Goal: Information Seeking & Learning: Learn about a topic

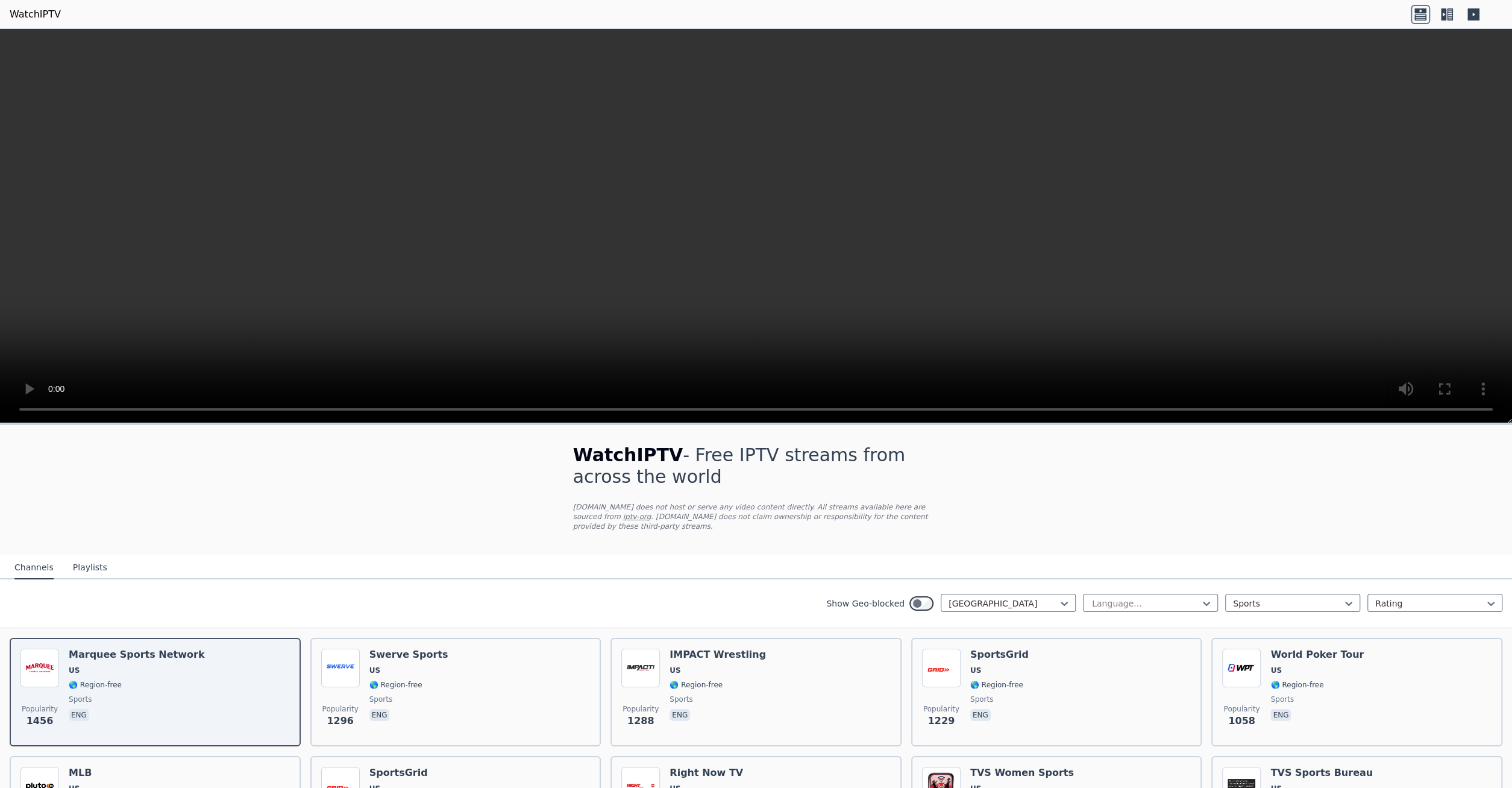
click at [1020, 583] on div "Show Geo-blocked United States Language... Sports Rating" at bounding box center [756, 603] width 1512 height 49
click at [1021, 594] on div "[GEOGRAPHIC_DATA]" at bounding box center [1008, 603] width 135 height 18
type input "***"
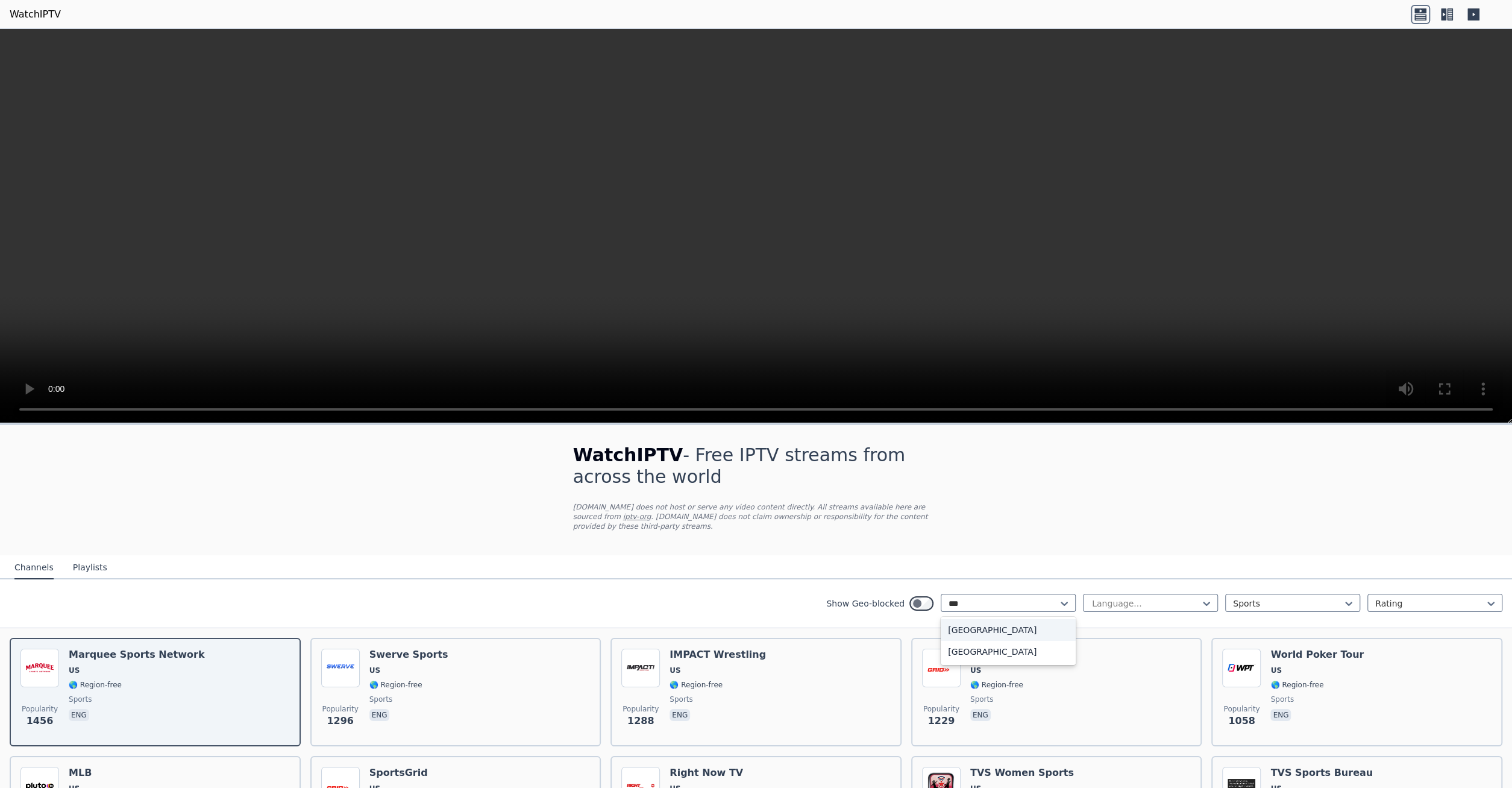
scroll to position [0, 0]
click at [1012, 624] on div "[GEOGRAPHIC_DATA]" at bounding box center [1008, 630] width 135 height 21
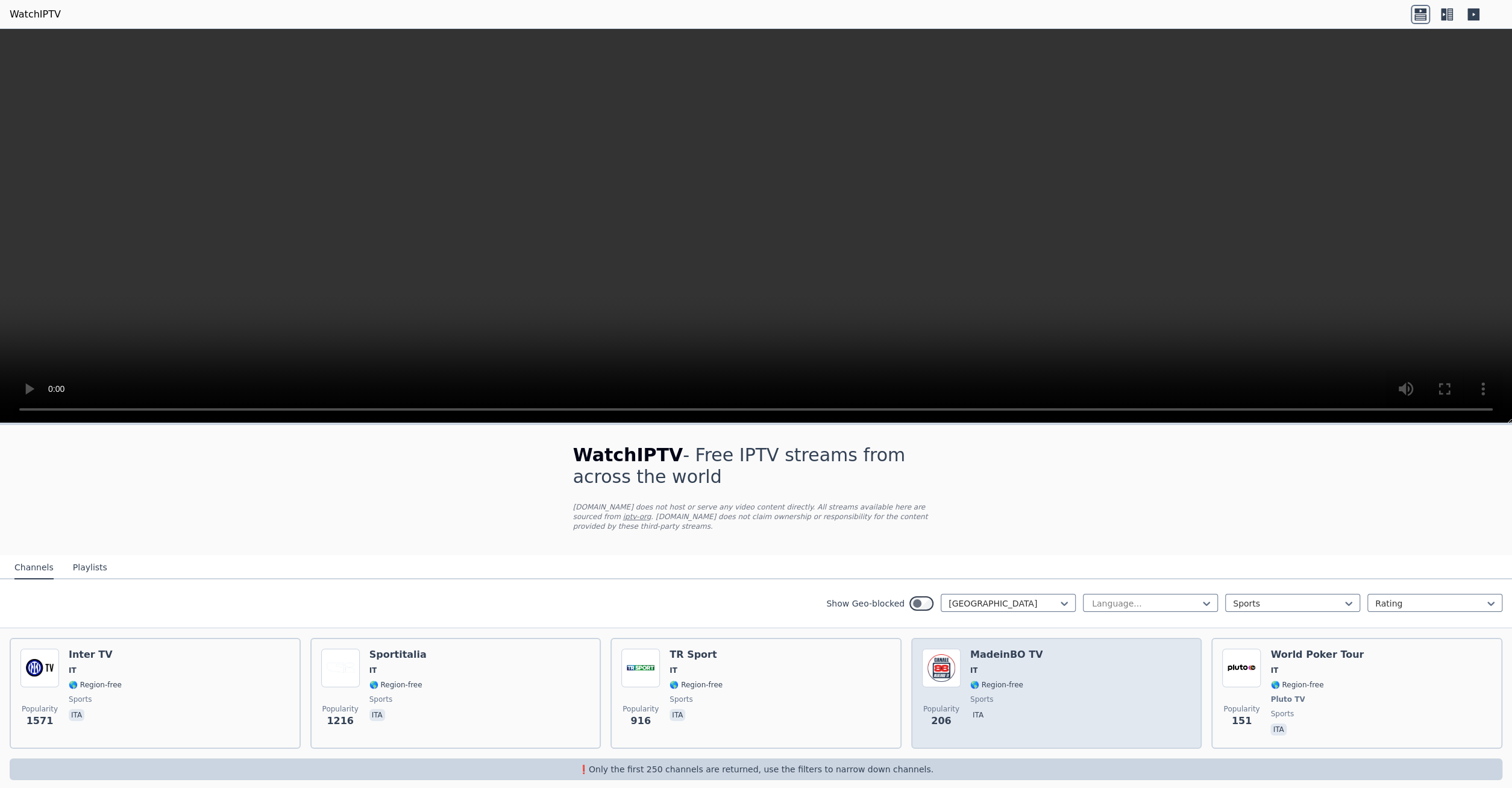
scroll to position [1, 0]
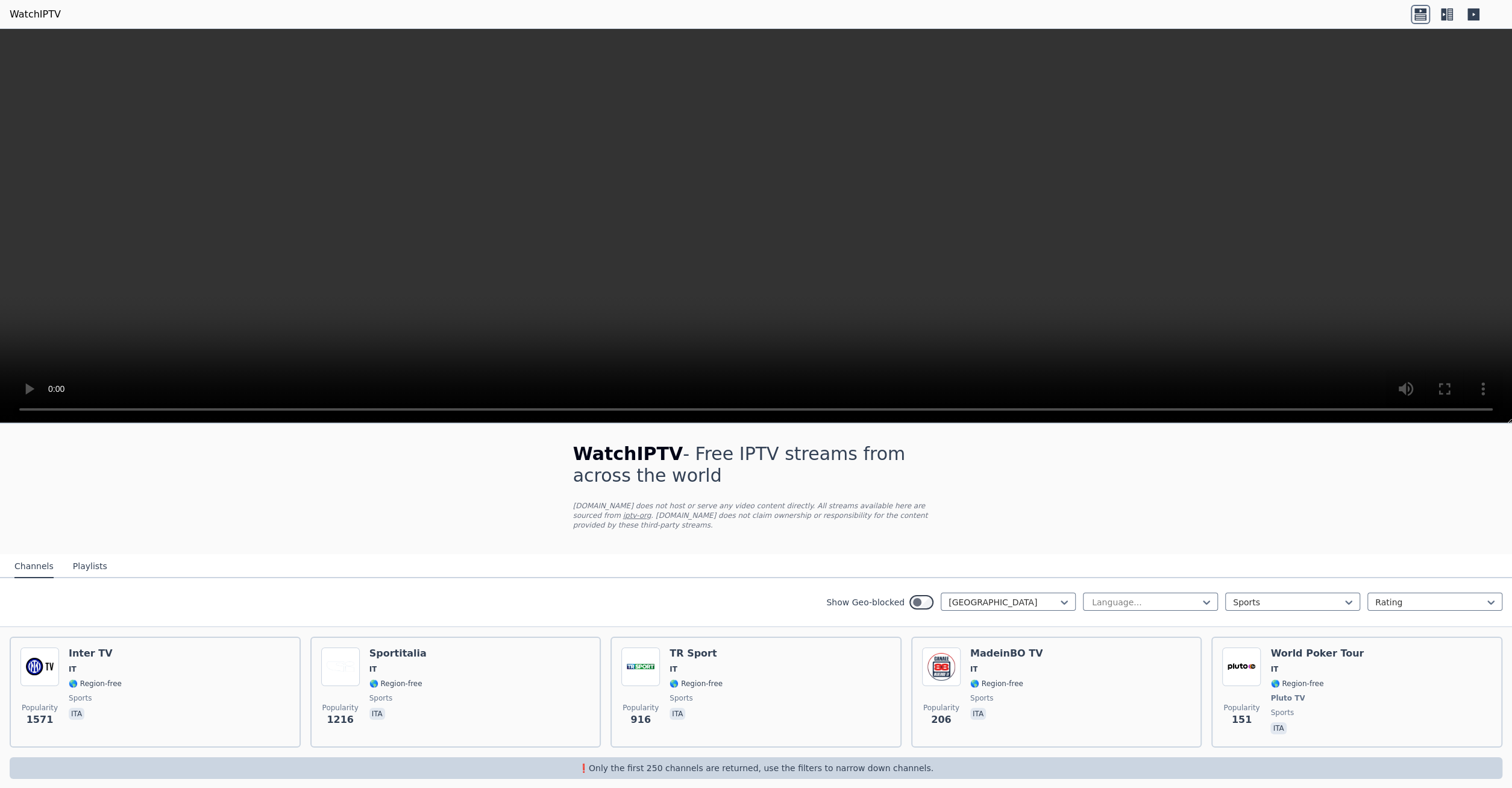
click at [1271, 531] on div "WatchIPTV - Free IPTV streams from across the world WatchIPTV.xyz does not host…" at bounding box center [756, 610] width 1512 height 374
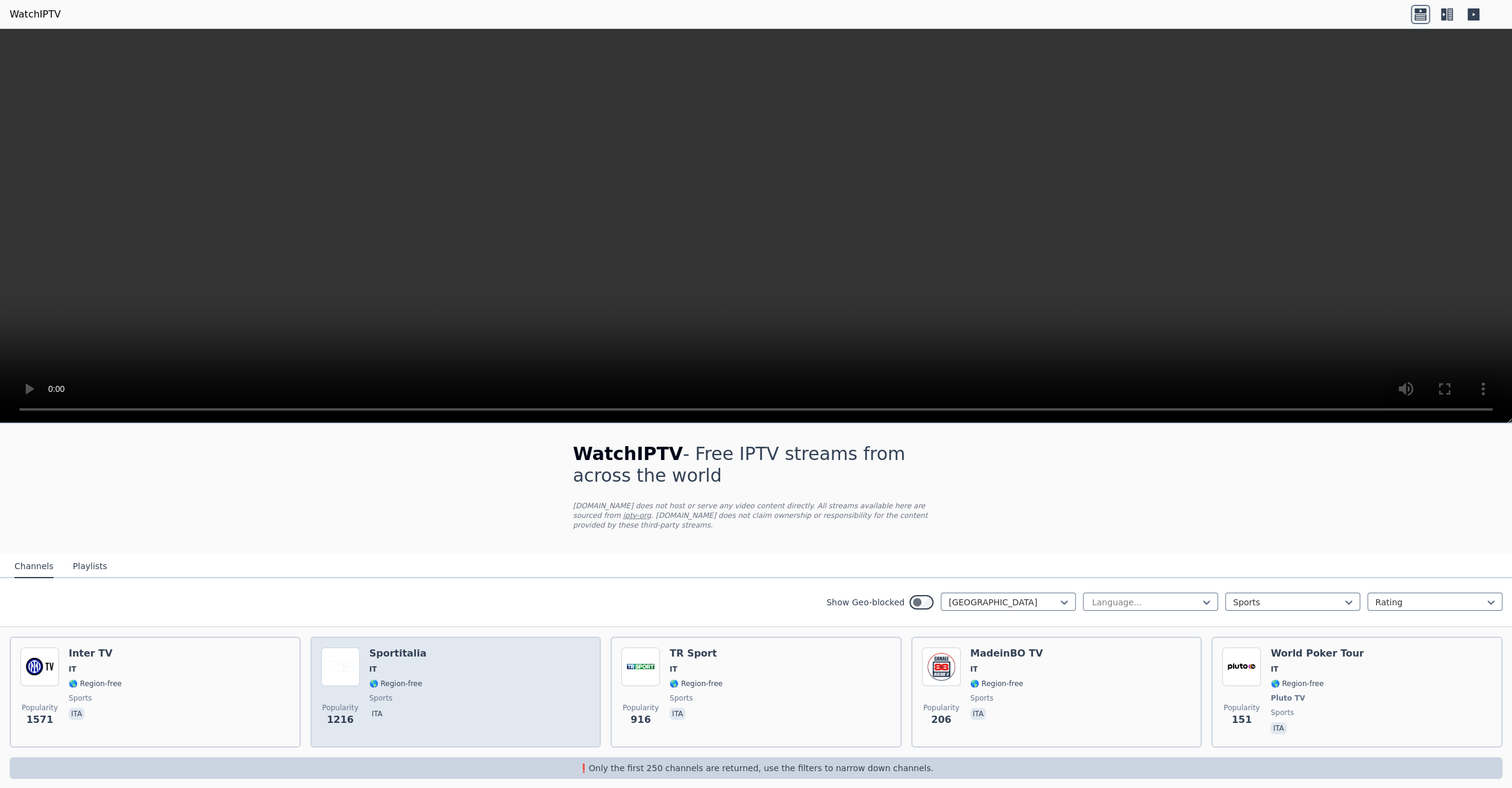
click at [419, 669] on div "Popularity 1216 Sportitalia IT 🌎 Region-free sports ita" at bounding box center [456, 692] width 270 height 89
click at [418, 669] on div "Popularity 1216 Sportitalia IT 🌎 Region-free sports ita" at bounding box center [456, 692] width 270 height 89
click at [330, 662] on img at bounding box center [340, 666] width 39 height 39
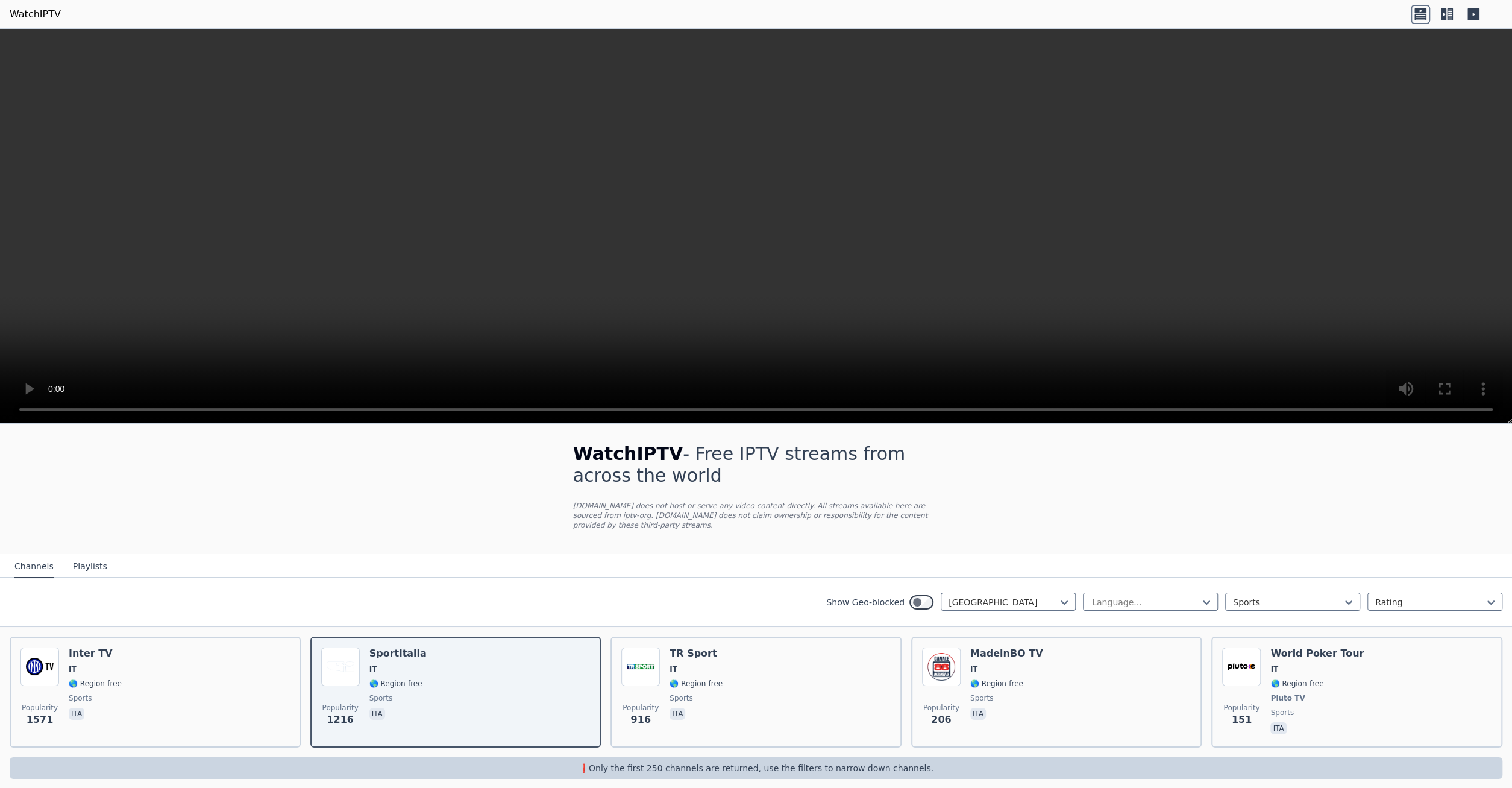
click at [270, 591] on div "Show Geo-blocked Italy Language... Sports Rating" at bounding box center [756, 602] width 1512 height 49
click at [75, 555] on button "Playlists" at bounding box center [90, 567] width 35 height 23
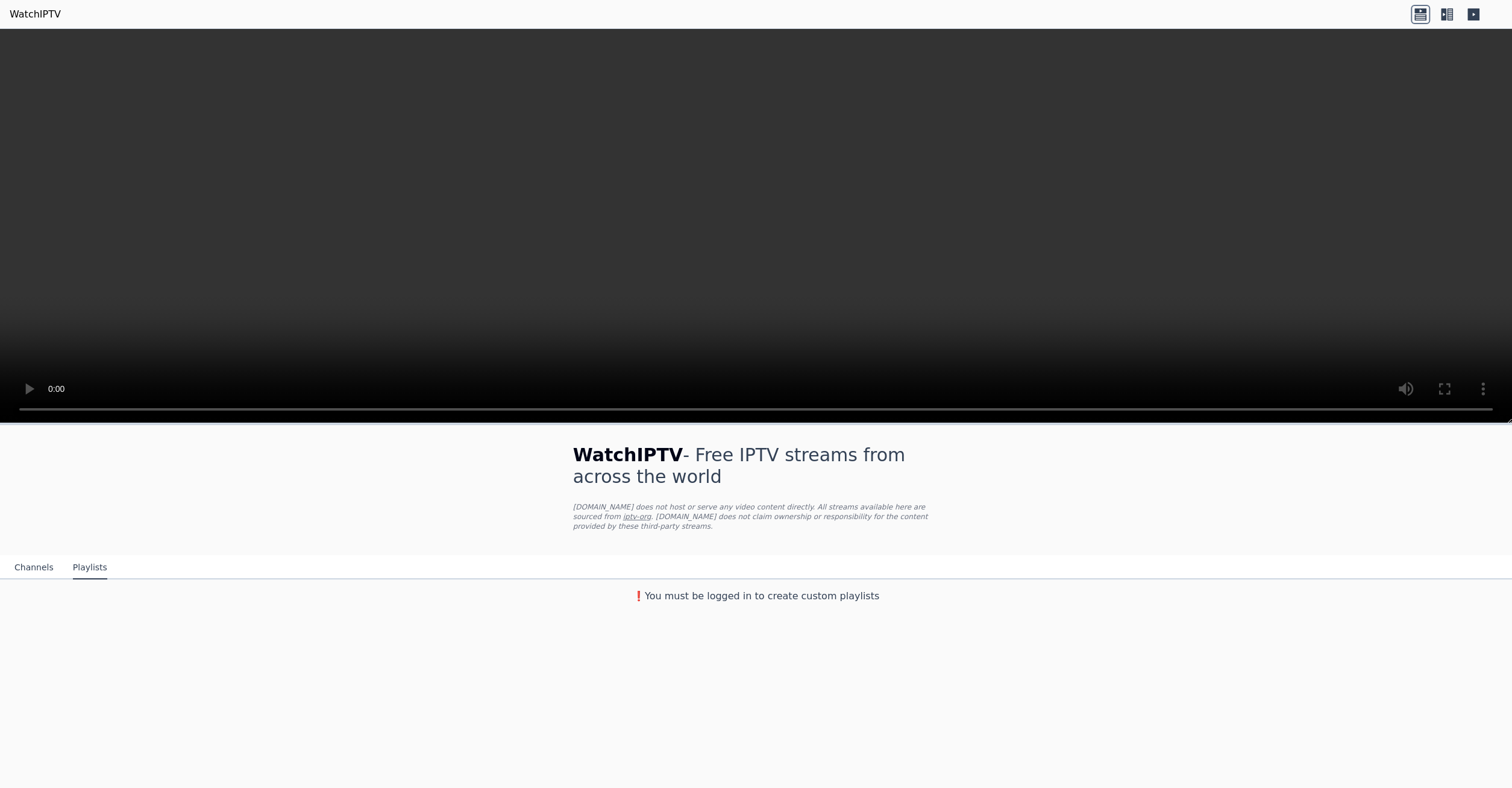
click at [30, 565] on button "Channels" at bounding box center [35, 568] width 39 height 23
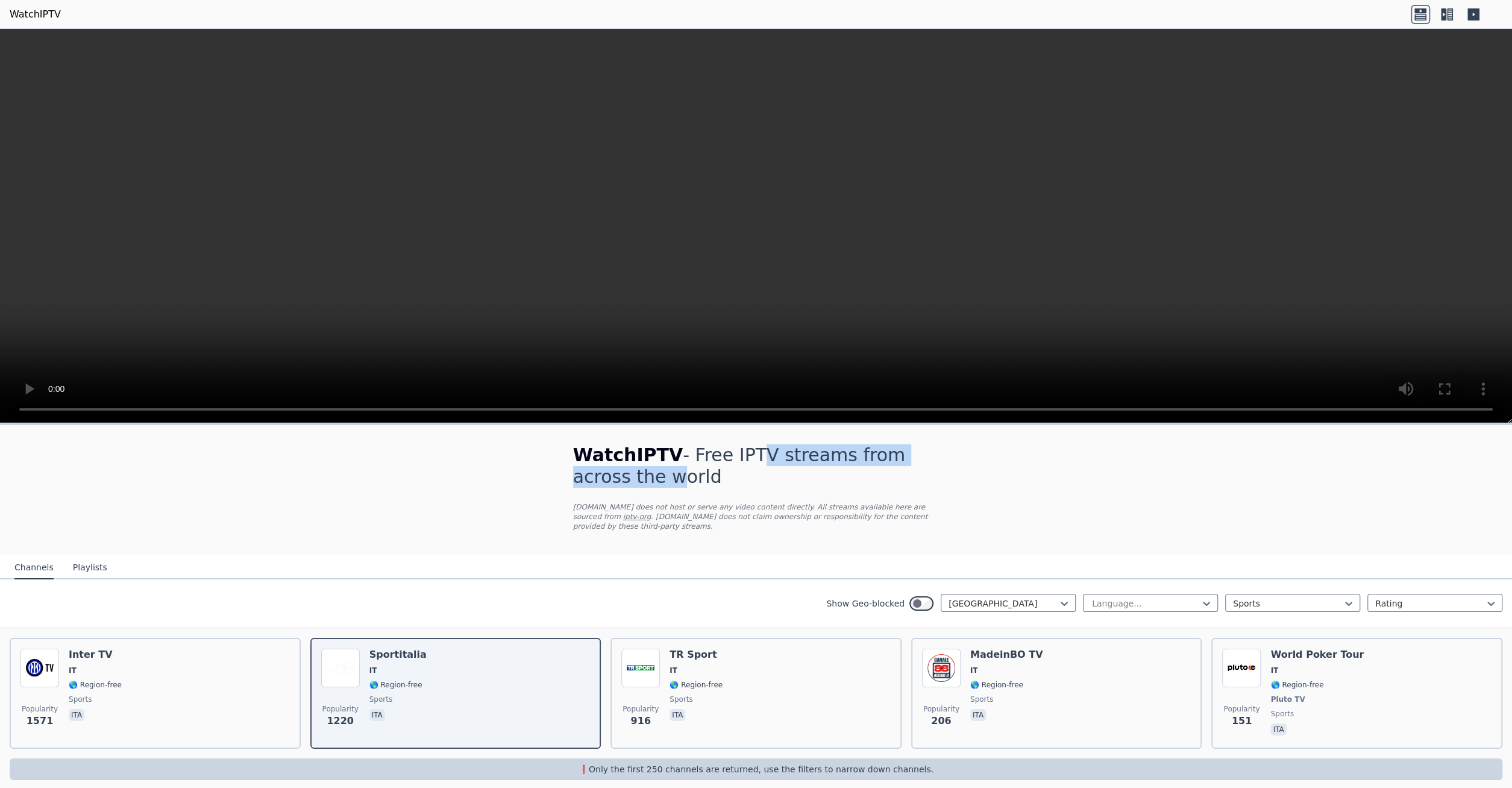
drag, startPoint x: 731, startPoint y: 457, endPoint x: 941, endPoint y: 447, distance: 210.2
click at [941, 447] on div "WatchIPTV - Free IPTV streams from across the world WatchIPTV.xyz does not host…" at bounding box center [756, 490] width 405 height 130
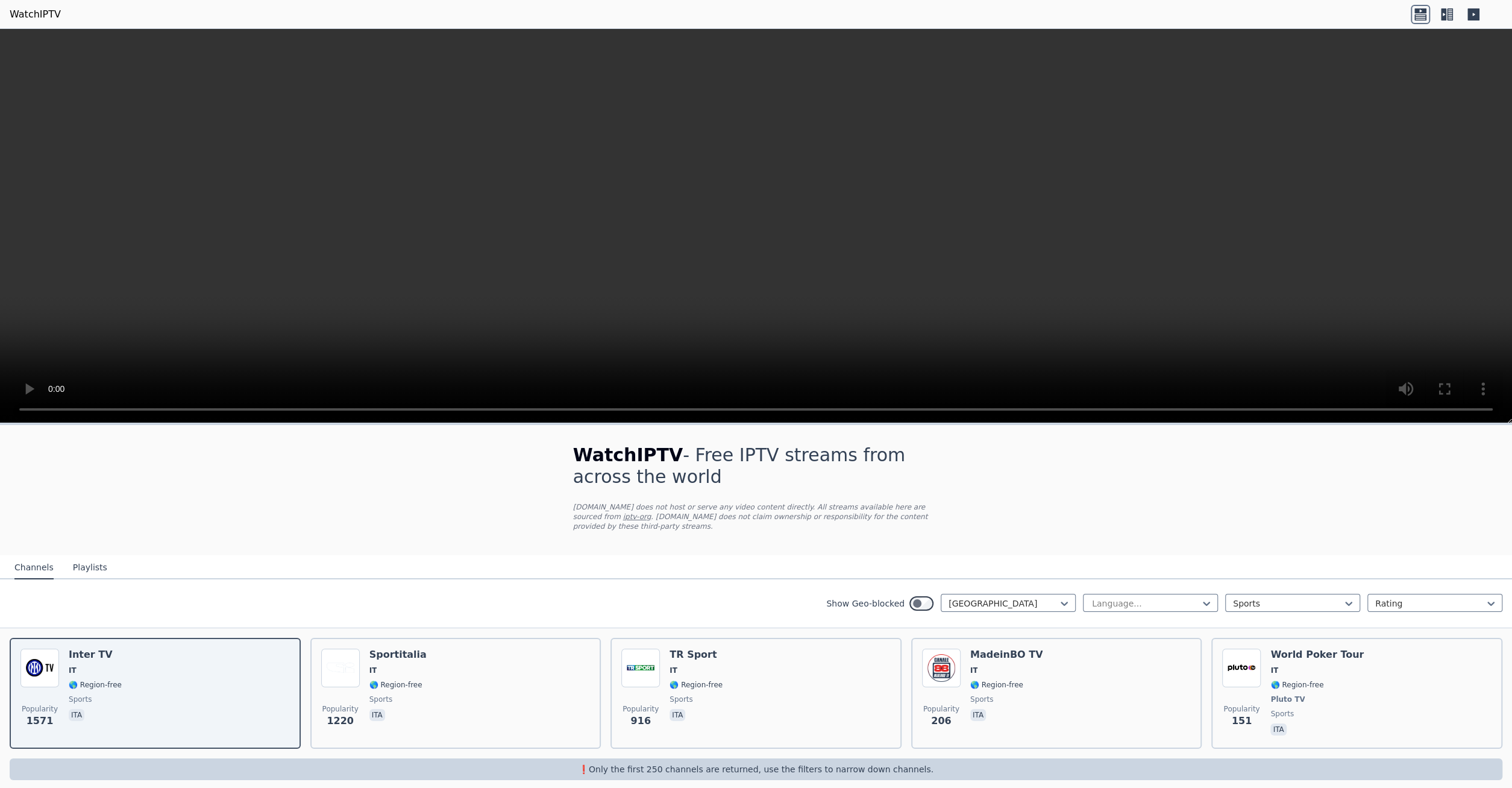
click at [1225, 501] on div "WatchIPTV - Free IPTV streams from across the world [DOMAIN_NAME] does not host…" at bounding box center [756, 612] width 1512 height 374
click at [1038, 597] on div at bounding box center [1003, 603] width 109 height 12
type input "***"
click at [1051, 597] on div at bounding box center [1003, 603] width 109 height 12
click at [1050, 597] on div at bounding box center [1003, 603] width 109 height 12
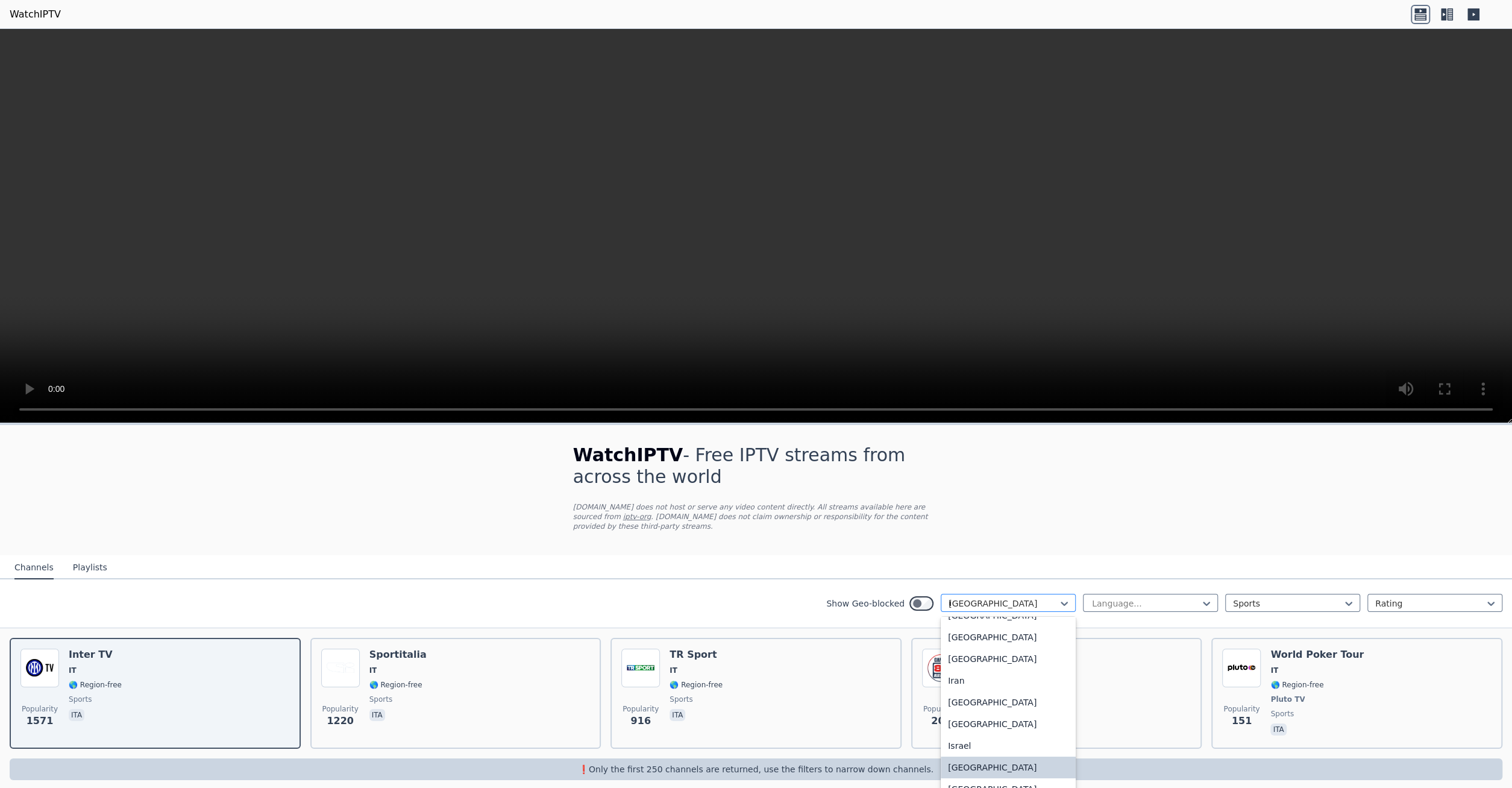
scroll to position [600, 0]
type input "**"
click at [1004, 619] on div "Czech Republic" at bounding box center [1008, 630] width 135 height 21
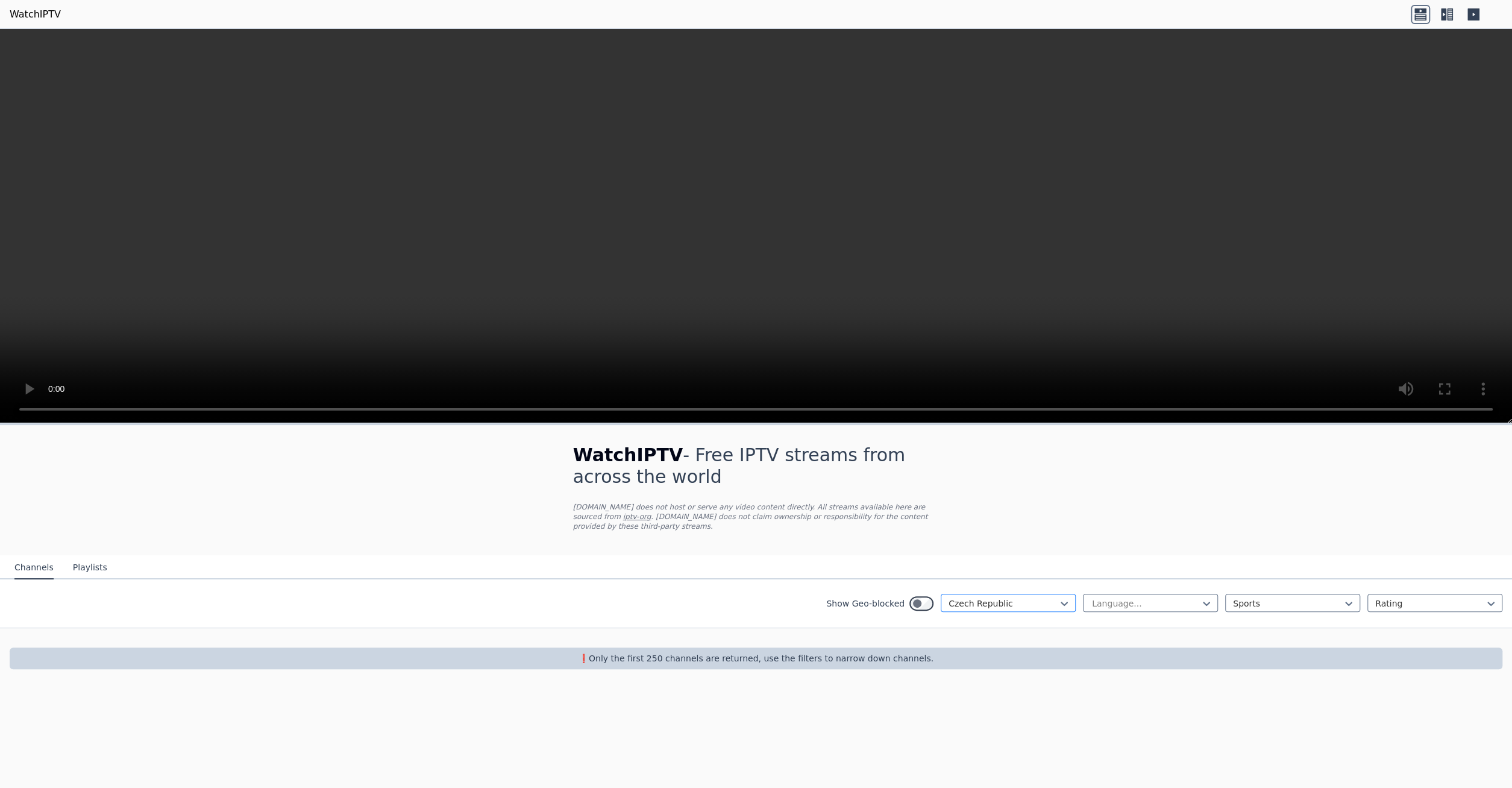
click at [1047, 597] on div at bounding box center [1003, 603] width 109 height 12
click at [1026, 707] on div "[GEOGRAPHIC_DATA]" at bounding box center [1008, 709] width 135 height 21
click at [1025, 597] on div at bounding box center [1003, 603] width 109 height 12
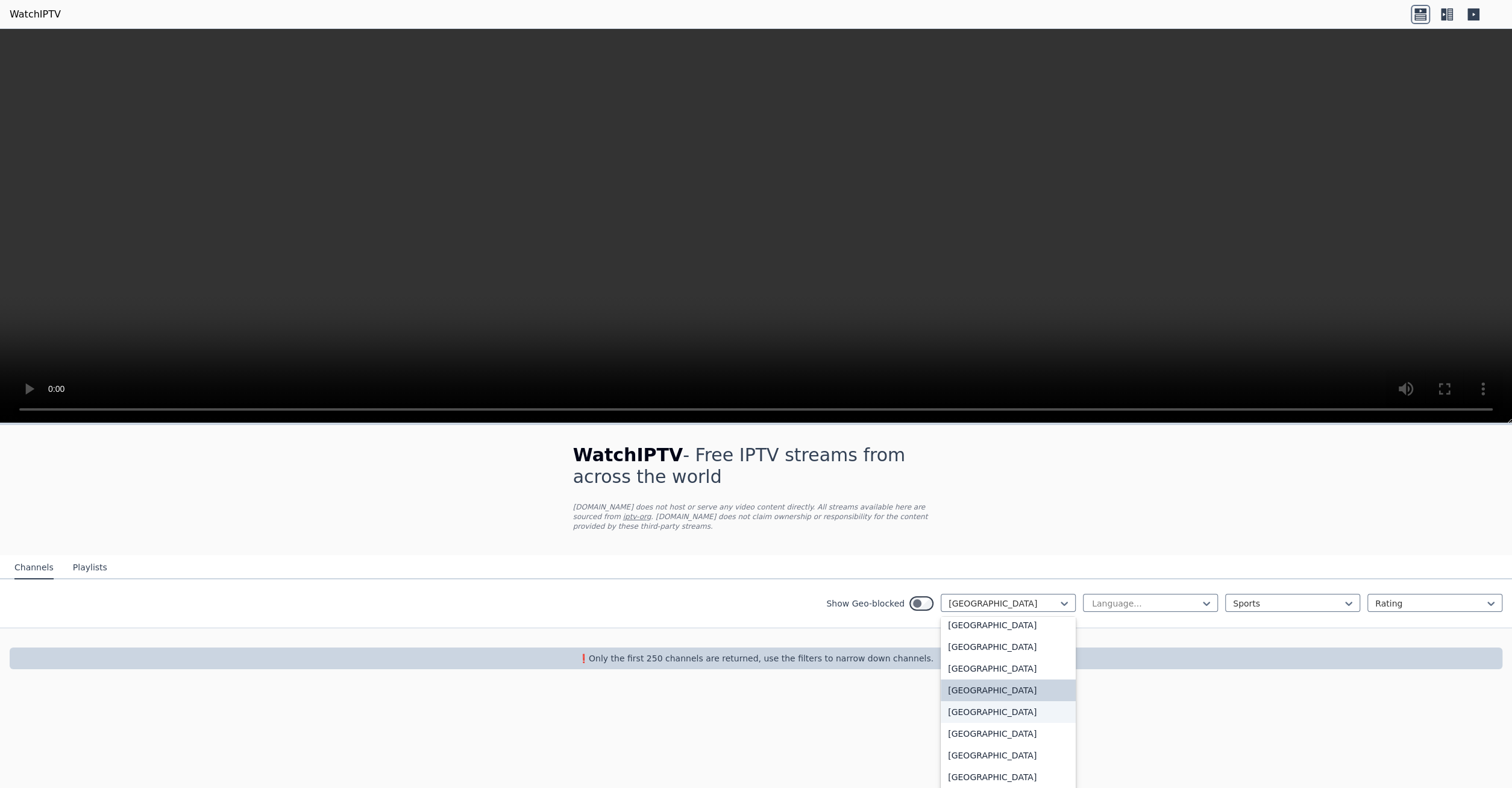
scroll to position [1297, 0]
click at [994, 727] on div "[GEOGRAPHIC_DATA]" at bounding box center [1008, 721] width 135 height 21
click at [1033, 594] on div "[GEOGRAPHIC_DATA]" at bounding box center [1008, 603] width 135 height 18
click at [1021, 720] on div "[GEOGRAPHIC_DATA]" at bounding box center [1008, 712] width 135 height 21
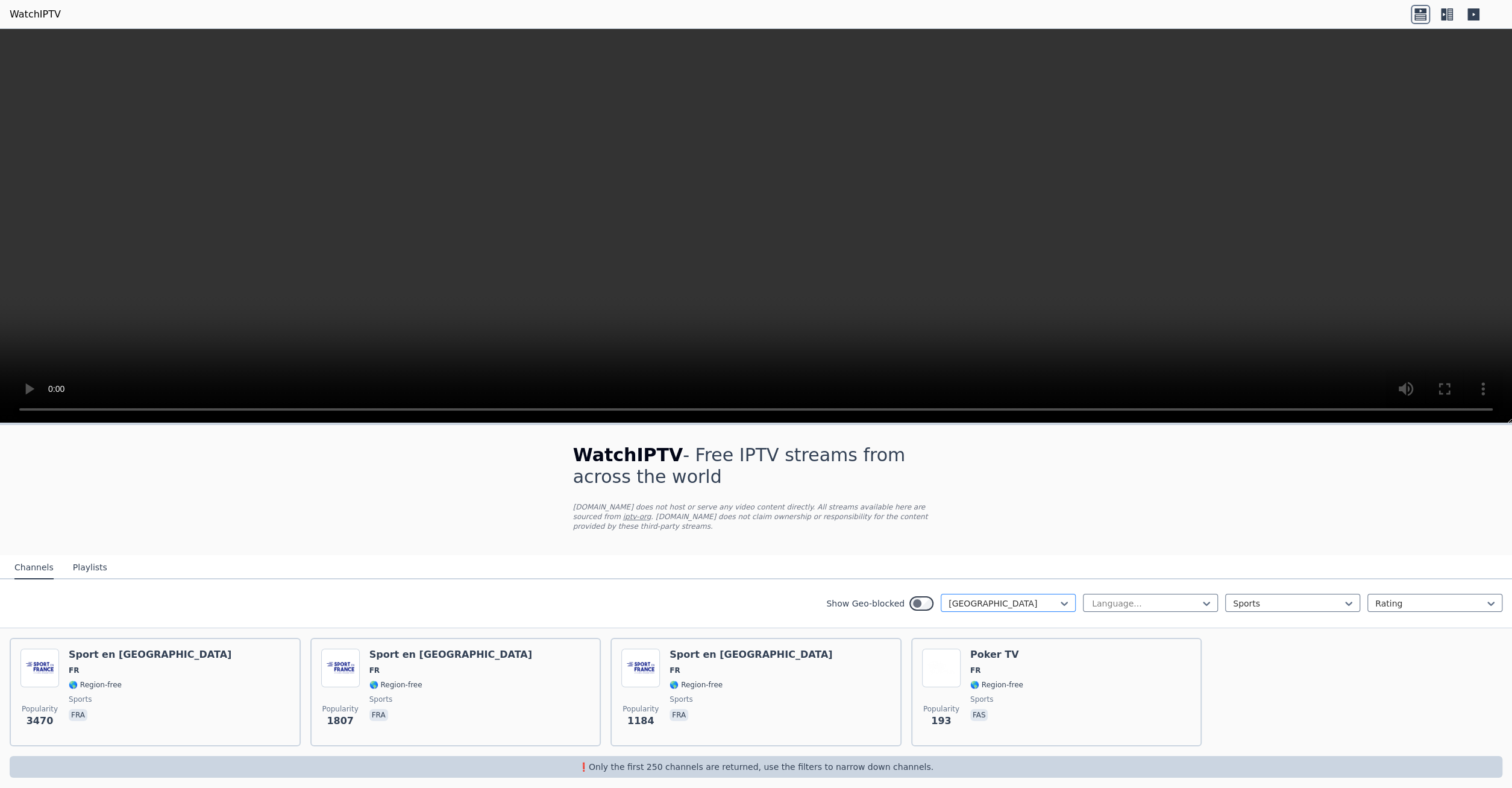
click at [1028, 597] on div at bounding box center [1003, 603] width 109 height 12
type input "***"
click at [1014, 621] on div "Hungary" at bounding box center [1008, 630] width 135 height 21
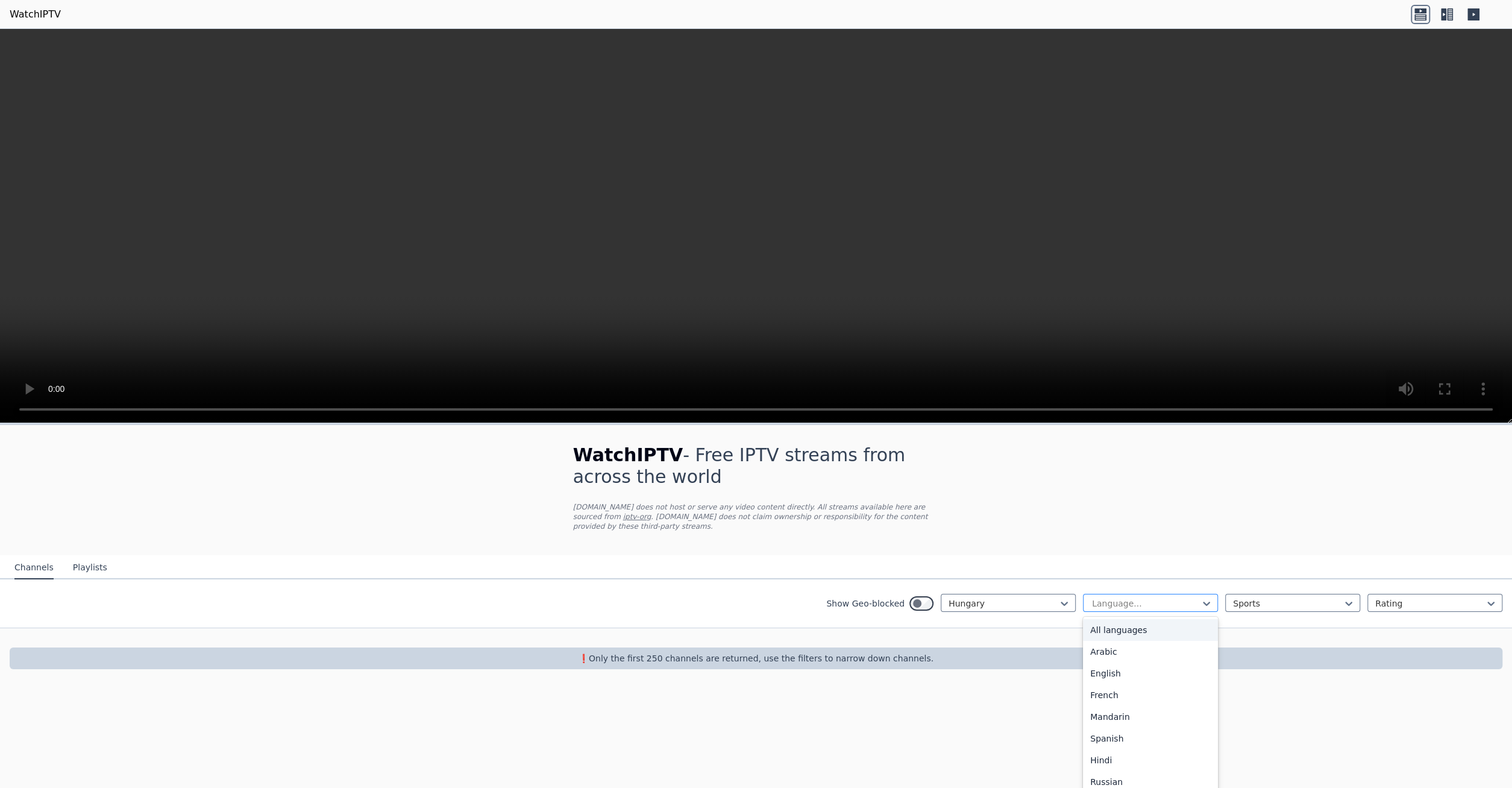
click at [1181, 597] on div at bounding box center [1145, 603] width 109 height 12
click at [1443, 21] on icon at bounding box center [1446, 14] width 19 height 19
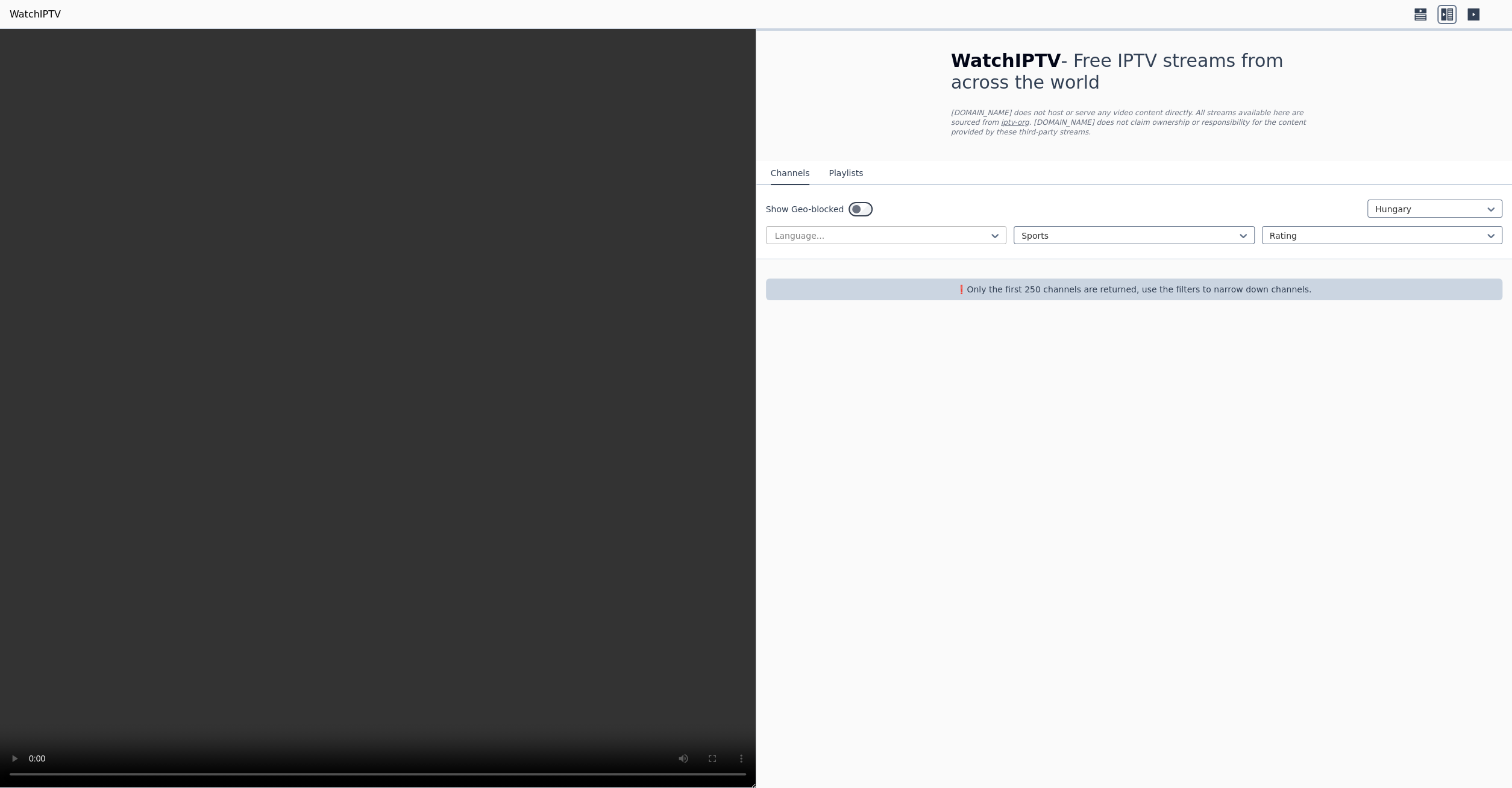
click at [953, 229] on div at bounding box center [881, 235] width 215 height 12
click at [1062, 229] on div at bounding box center [1129, 235] width 215 height 12
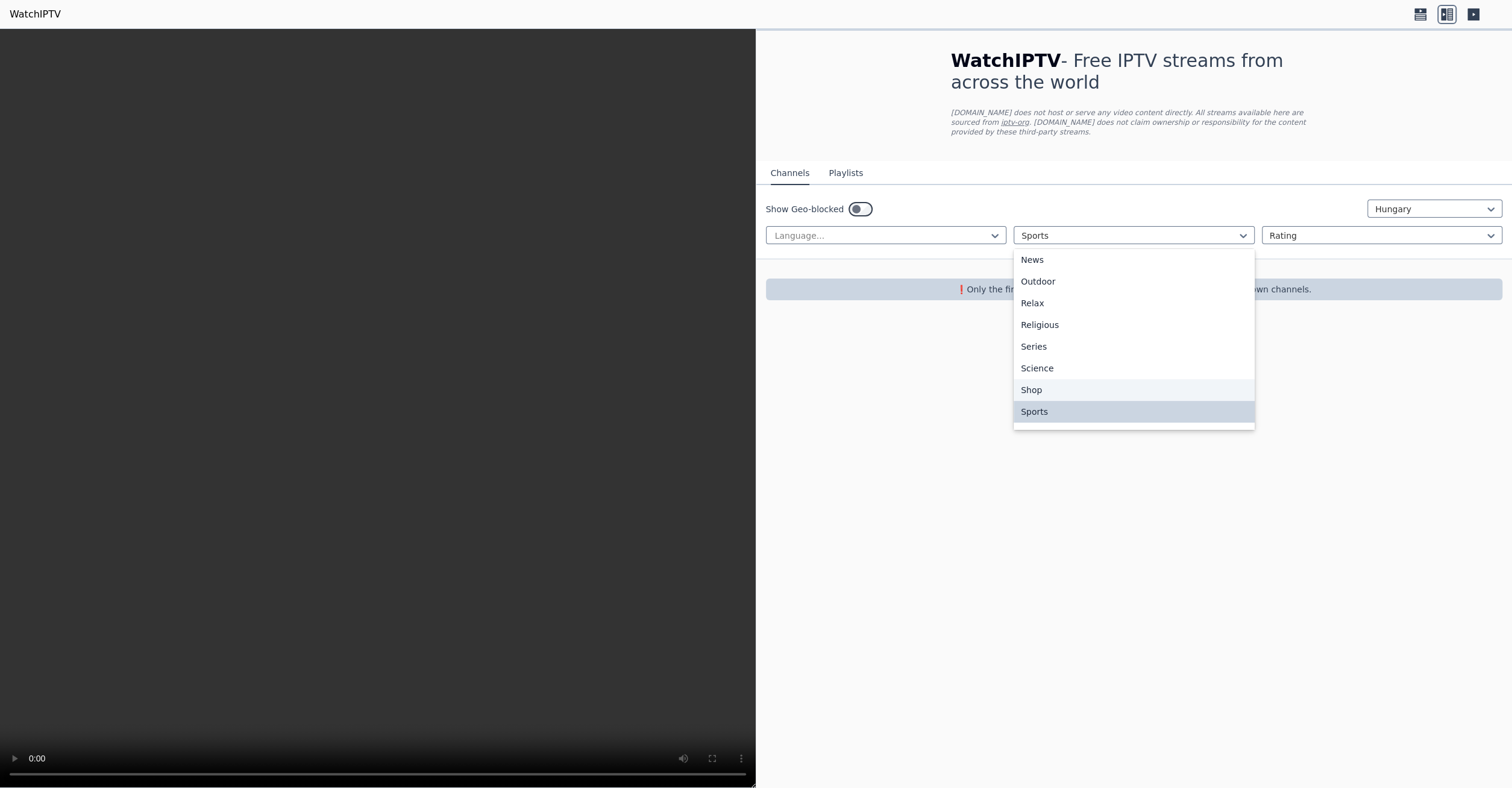
scroll to position [410, 0]
click at [1097, 370] on div "Sports" at bounding box center [1134, 373] width 241 height 21
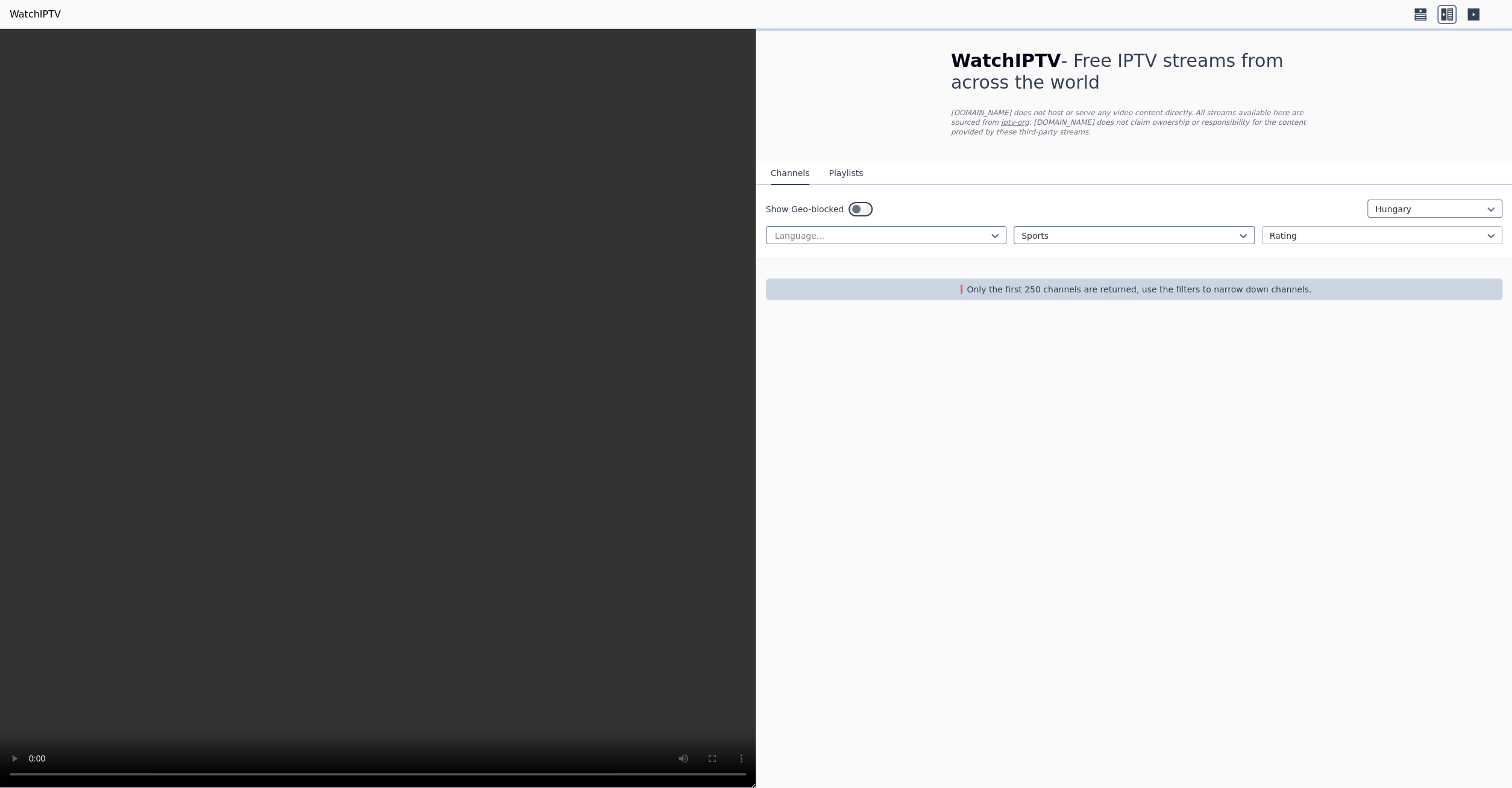
click at [1298, 230] on div at bounding box center [1377, 235] width 215 height 12
click at [1307, 229] on div at bounding box center [1377, 235] width 215 height 12
click at [863, 229] on div at bounding box center [881, 235] width 215 height 12
click at [882, 360] on div "Spanish" at bounding box center [886, 371] width 241 height 21
click at [972, 384] on div "WatchIPTV - Free IPTV streams from across the world [DOMAIN_NAME] does not host…" at bounding box center [1135, 408] width 756 height 759
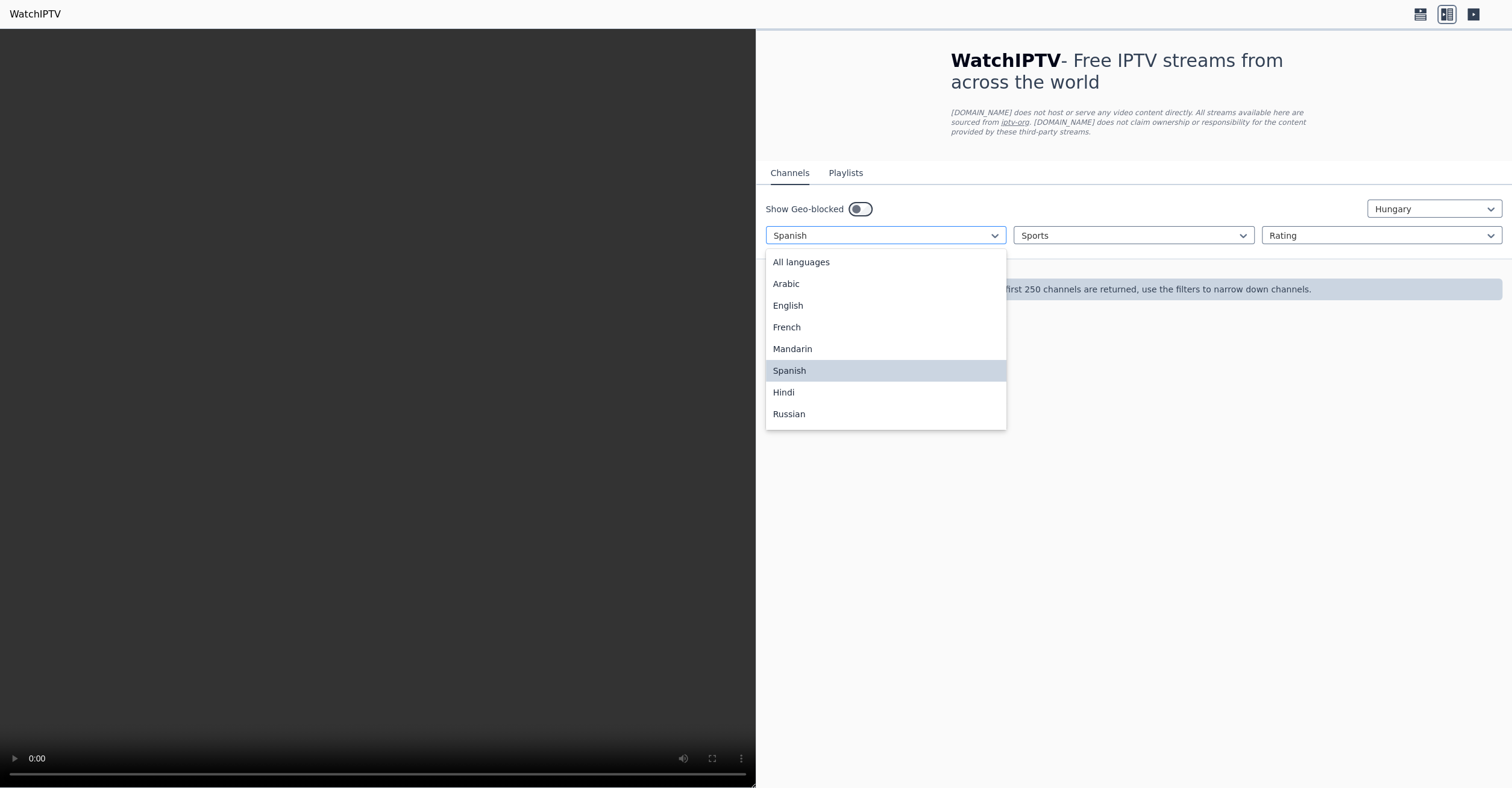
click at [951, 229] on div at bounding box center [881, 235] width 215 height 12
click at [940, 276] on div "Arabic" at bounding box center [886, 284] width 241 height 21
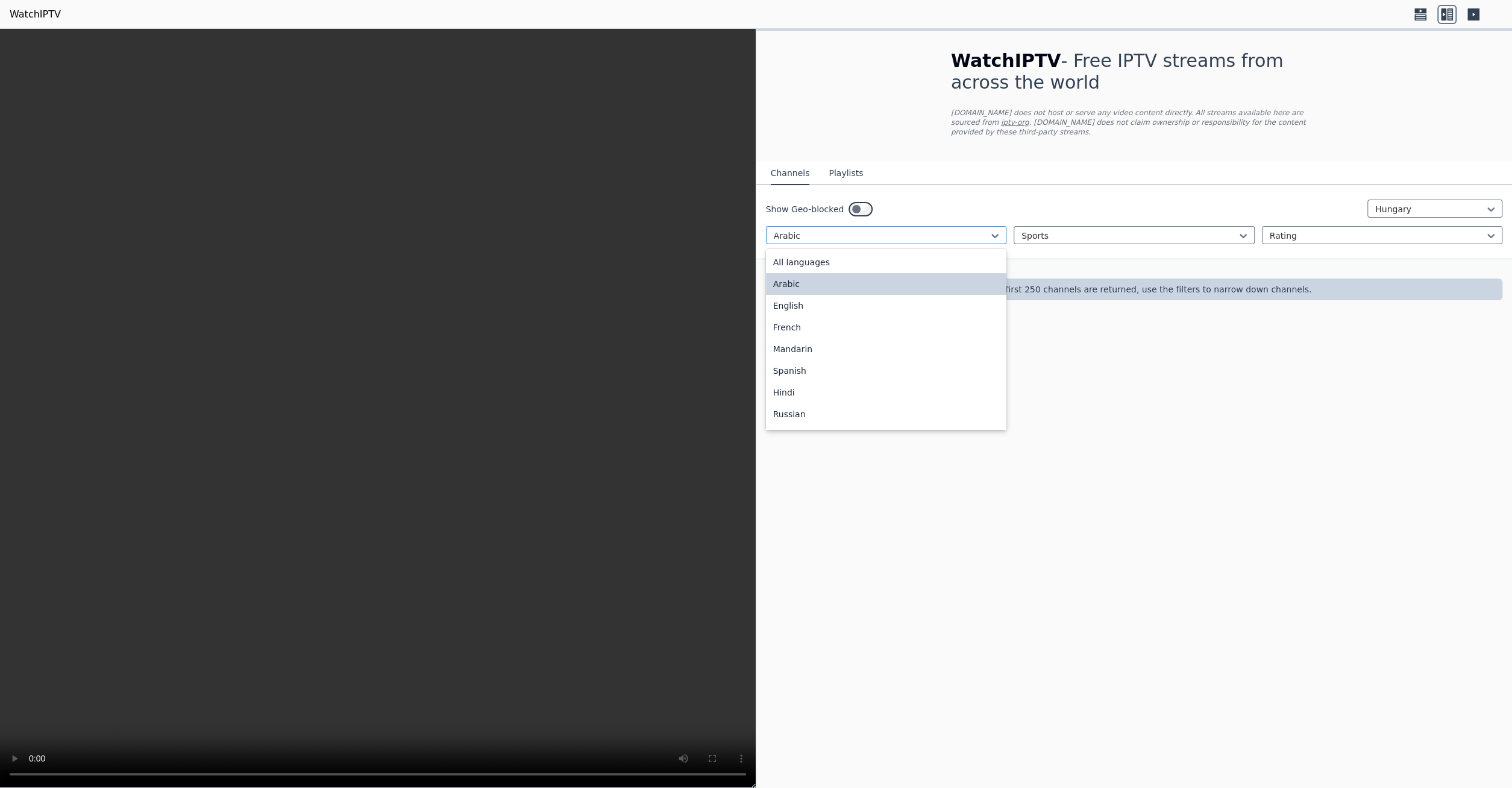
click at [949, 229] on div at bounding box center [881, 235] width 215 height 12
click at [915, 341] on div "Mandarin" at bounding box center [886, 349] width 241 height 21
click at [918, 214] on div "Show Geo-blocked Hungary option Mandarin, selected. Mandarin Sports Rating" at bounding box center [1135, 222] width 756 height 74
click at [921, 229] on div at bounding box center [881, 235] width 215 height 12
click at [894, 273] on div "Arabic" at bounding box center [886, 284] width 241 height 21
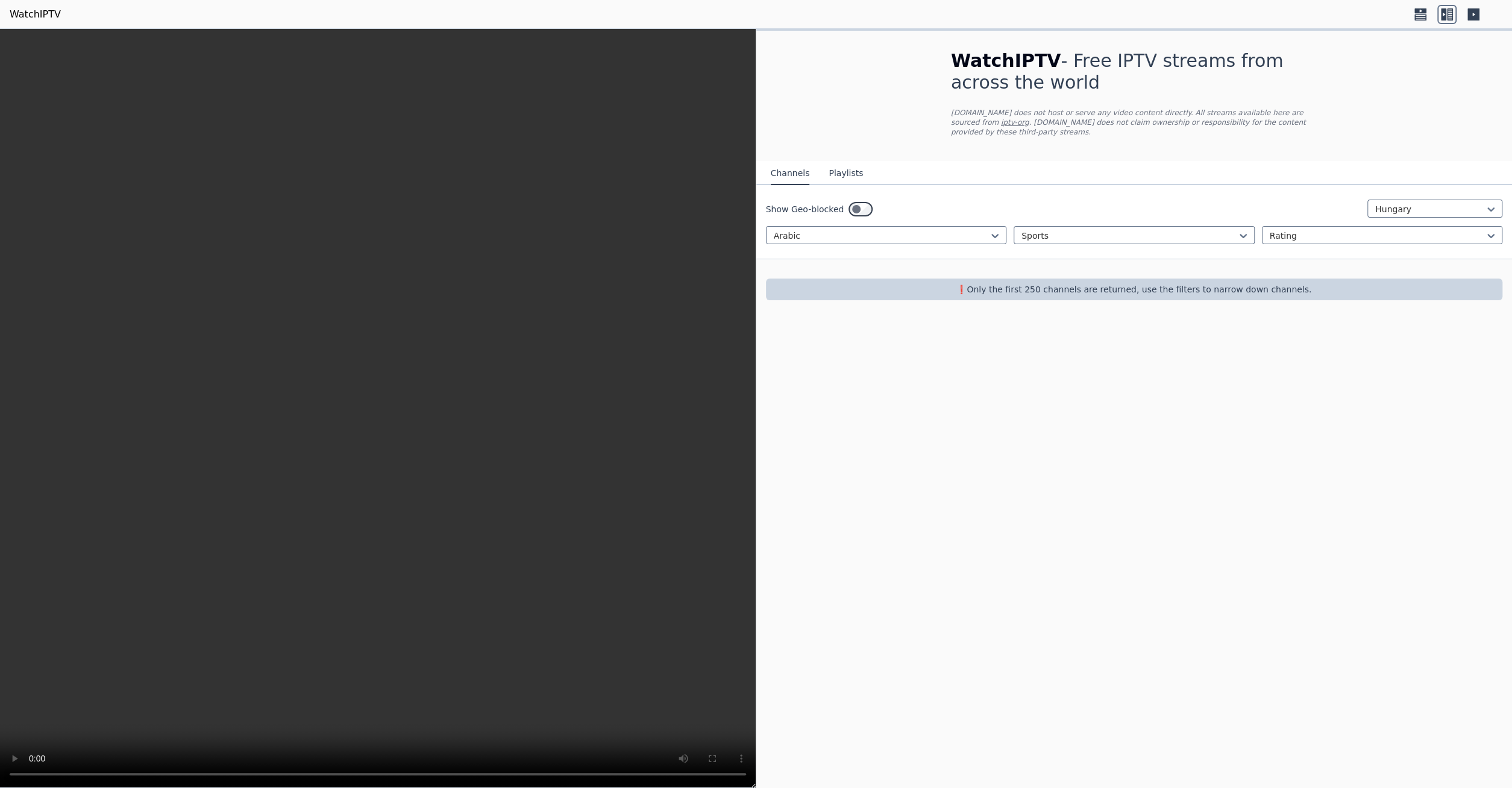
click at [1031, 415] on div "WatchIPTV - Free IPTV streams from across the world [DOMAIN_NAME] does not host…" at bounding box center [1135, 408] width 756 height 759
click at [1031, 413] on div "WatchIPTV - Free IPTV streams from across the world [DOMAIN_NAME] does not host…" at bounding box center [1135, 408] width 756 height 759
click at [870, 229] on div at bounding box center [881, 235] width 215 height 12
click at [914, 319] on div "Indonesian" at bounding box center [886, 325] width 241 height 21
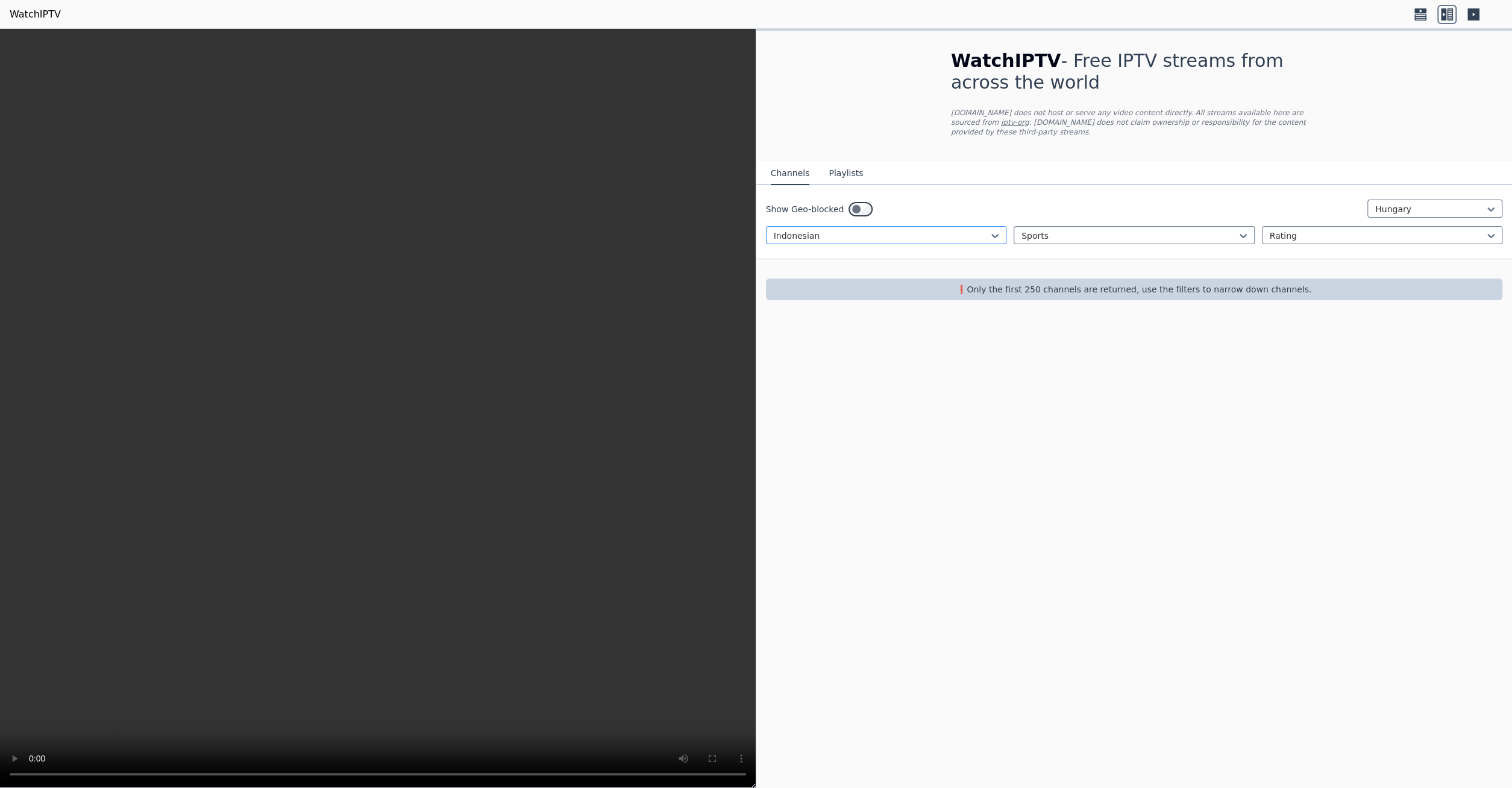
click at [937, 229] on div at bounding box center [881, 235] width 215 height 12
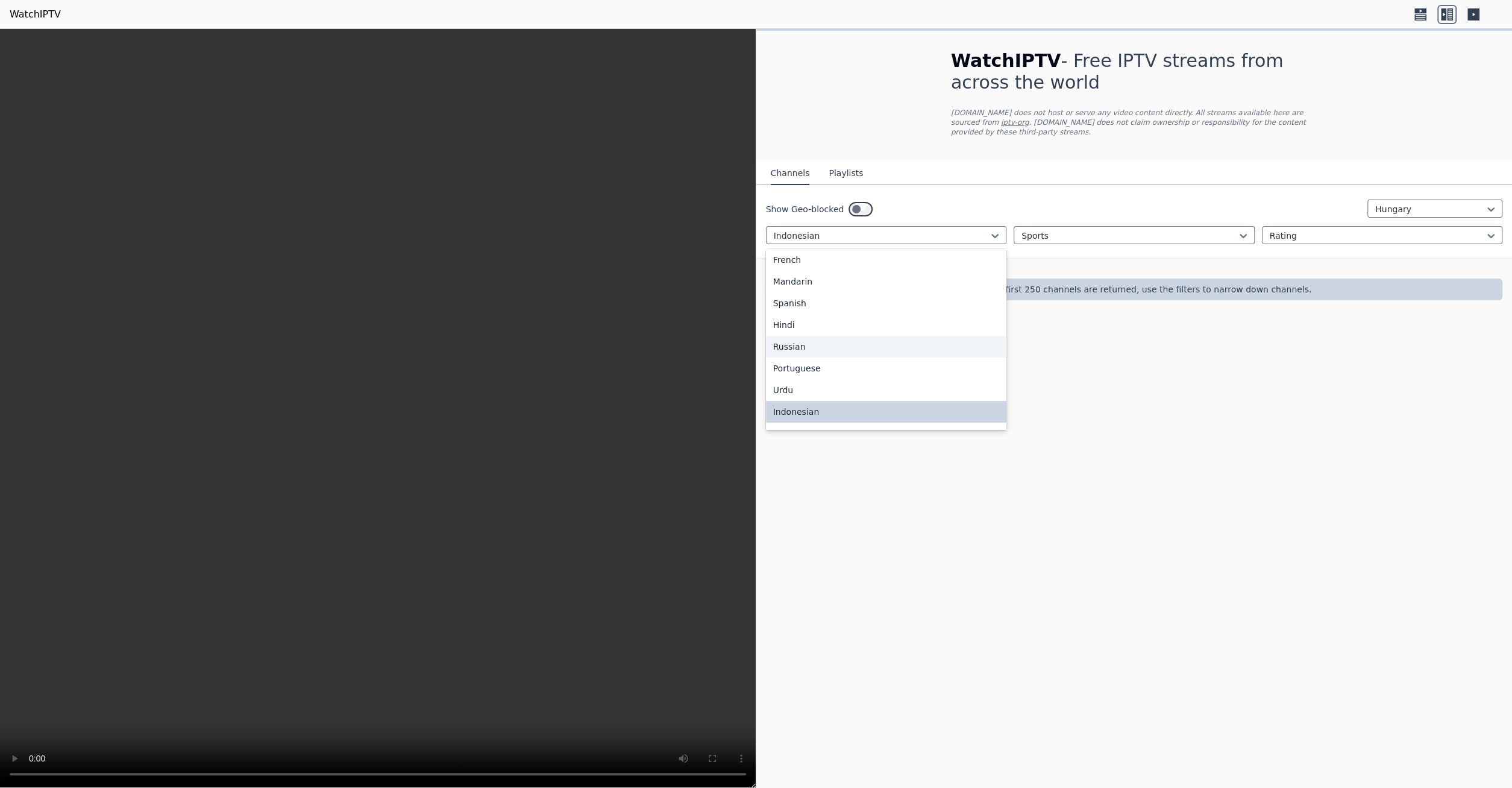
click at [913, 339] on div "Russian" at bounding box center [886, 346] width 241 height 21
